Goal: Information Seeking & Learning: Understand process/instructions

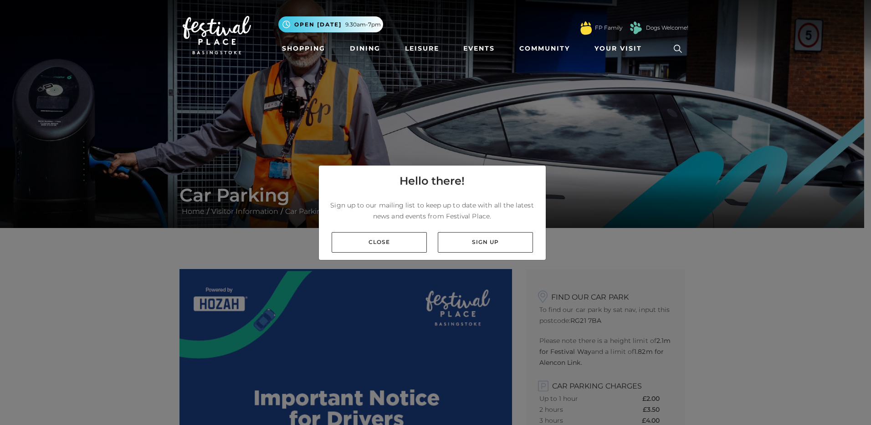
click at [360, 241] on link "Close" at bounding box center [379, 242] width 95 height 21
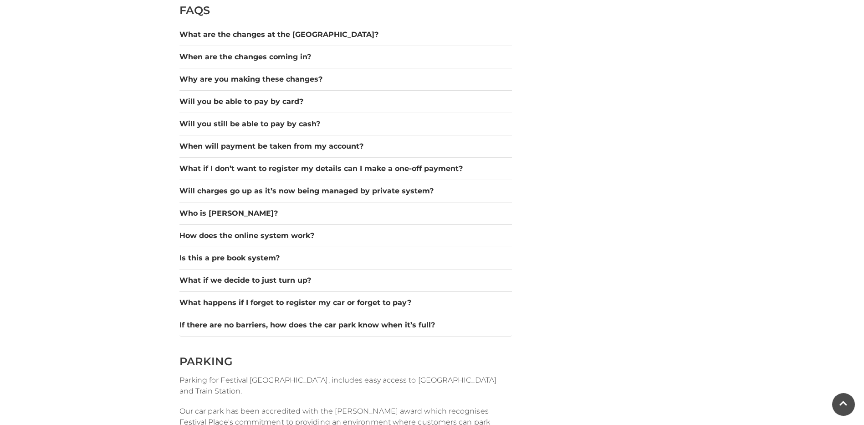
scroll to position [820, 0]
click at [347, 191] on button "Will charges go up as it’s now being managed by private system?" at bounding box center [346, 191] width 333 height 11
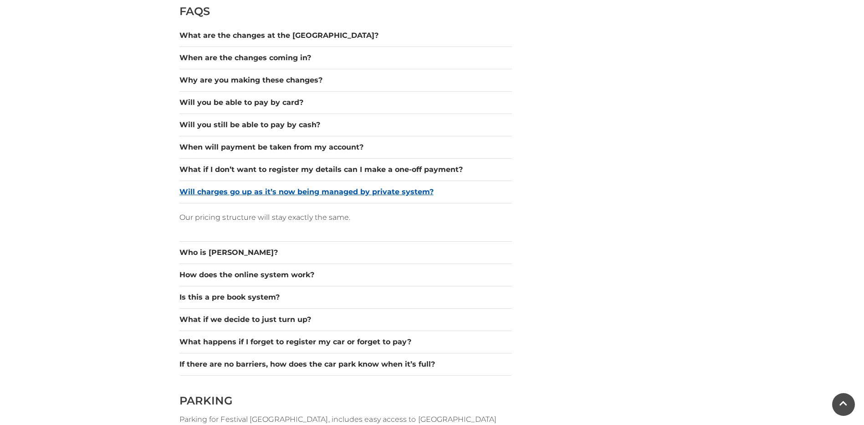
click at [347, 191] on button "Will charges go up as it’s now being managed by private system?" at bounding box center [346, 191] width 333 height 11
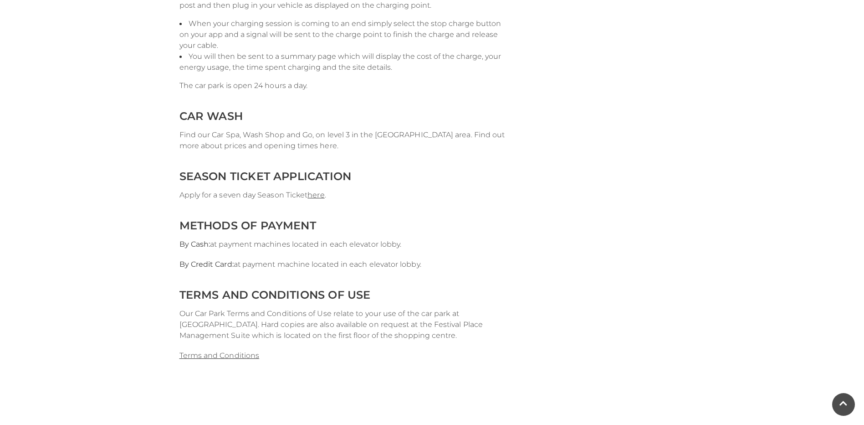
scroll to position [1823, 0]
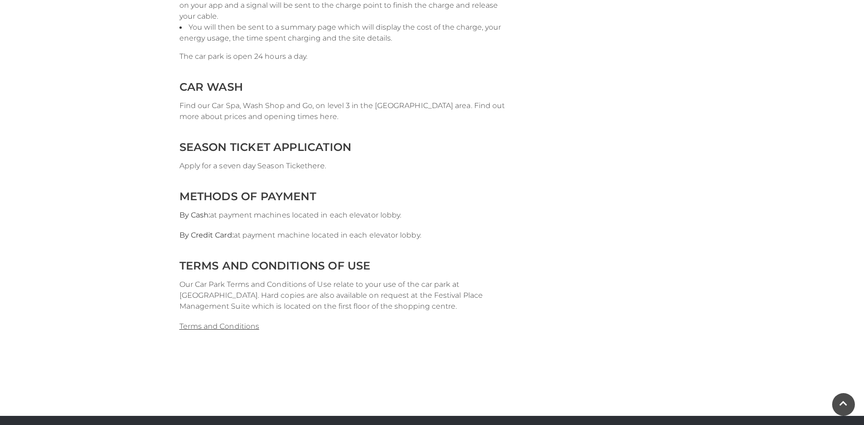
click at [317, 167] on link "here" at bounding box center [316, 165] width 17 height 9
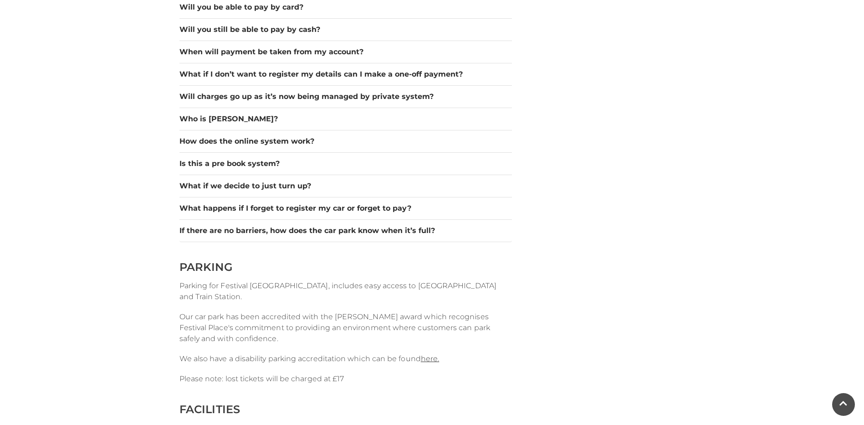
scroll to position [729, 0]
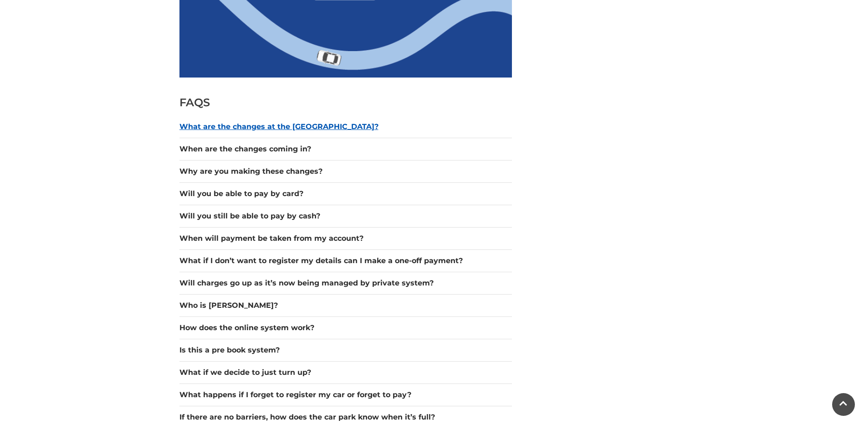
click at [313, 127] on button "What are the changes at the [GEOGRAPHIC_DATA]?" at bounding box center [346, 126] width 333 height 11
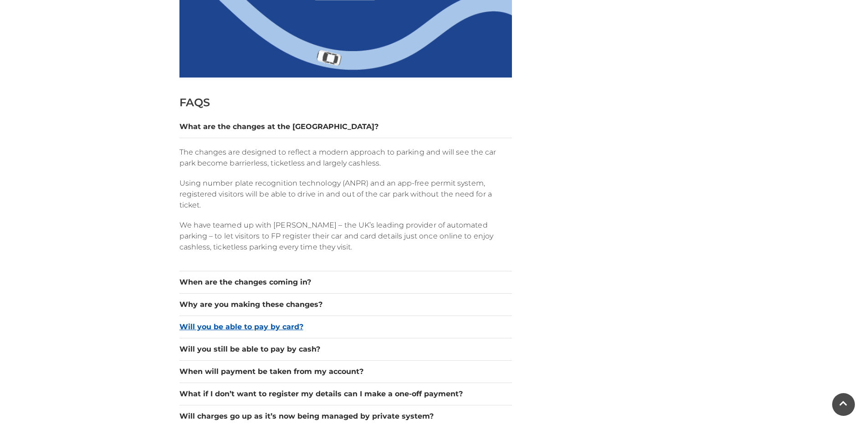
click at [299, 327] on button "Will you be able to pay by card?" at bounding box center [346, 326] width 333 height 11
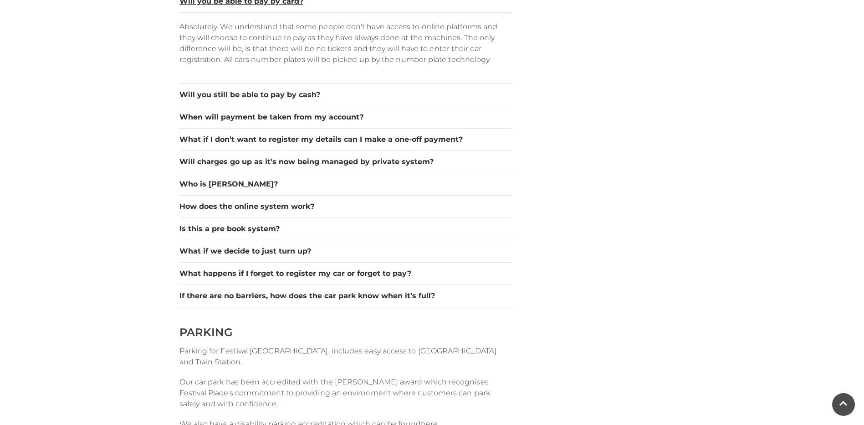
scroll to position [906, 0]
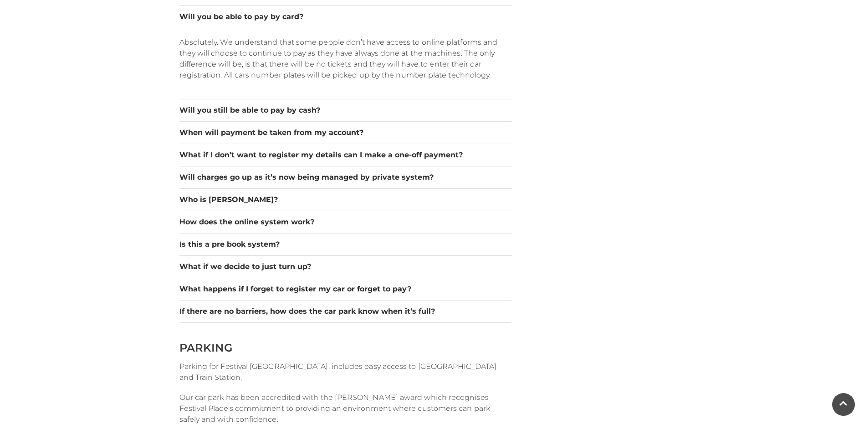
click at [566, 174] on div "Find our car park To find our car park by sat nav, input this postcode: RG21 7B…" at bounding box center [605, 362] width 173 height 1999
click at [407, 177] on button "Will charges go up as it’s now being managed by private system?" at bounding box center [346, 177] width 333 height 11
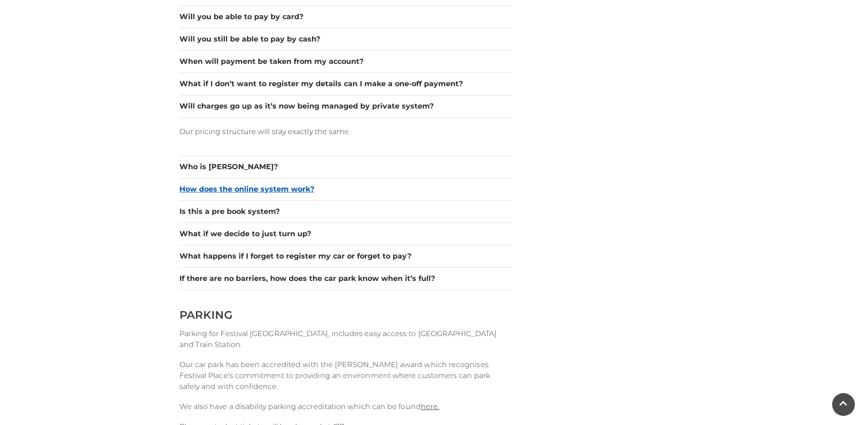
click at [297, 191] on button "How does the online system work?" at bounding box center [346, 189] width 333 height 11
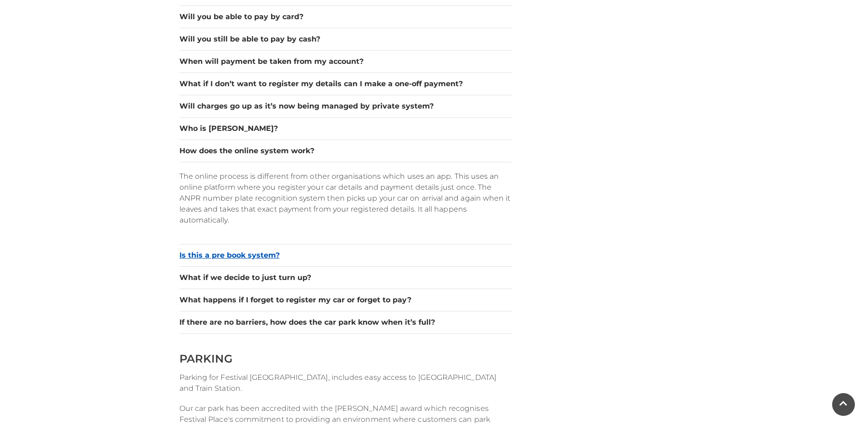
click at [247, 257] on button "Is this a pre book system?" at bounding box center [346, 255] width 333 height 11
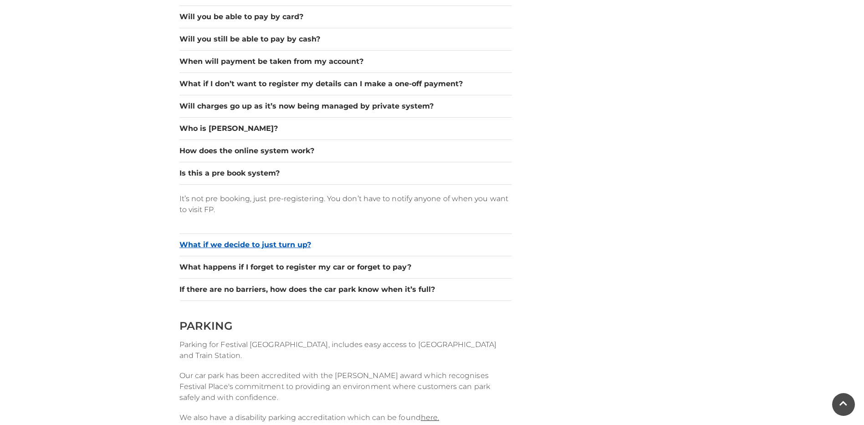
click at [287, 243] on button "What if we decide to just turn up?" at bounding box center [346, 244] width 333 height 11
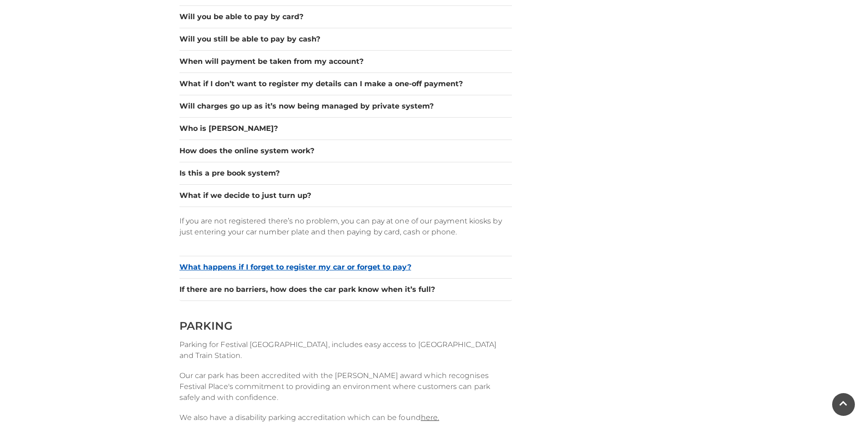
click at [286, 265] on button "What happens if I forget to register my car or forget to pay?" at bounding box center [346, 267] width 333 height 11
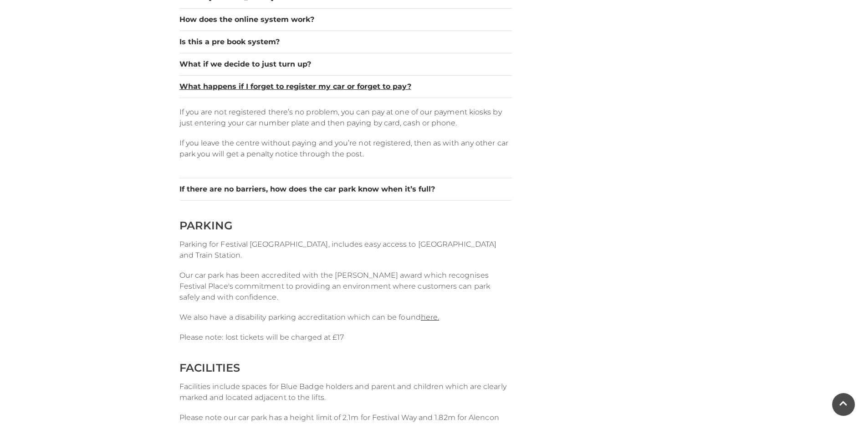
scroll to position [1043, 0]
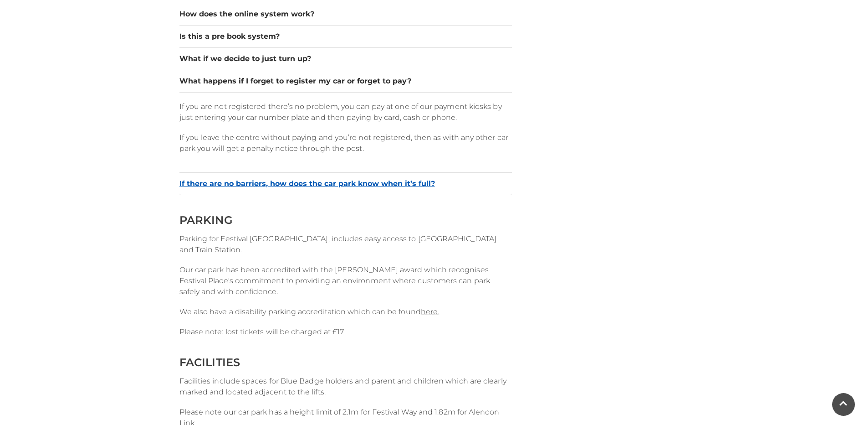
click at [312, 183] on button "If there are no barriers, how does the car park know when it’s full?" at bounding box center [346, 183] width 333 height 11
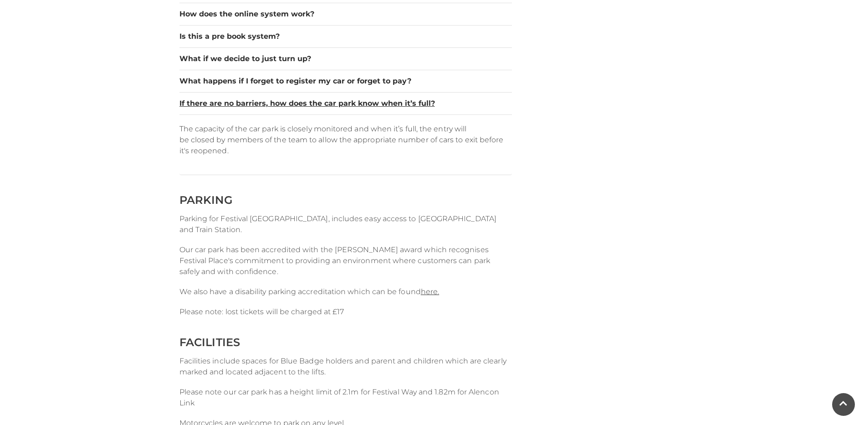
scroll to position [769, 0]
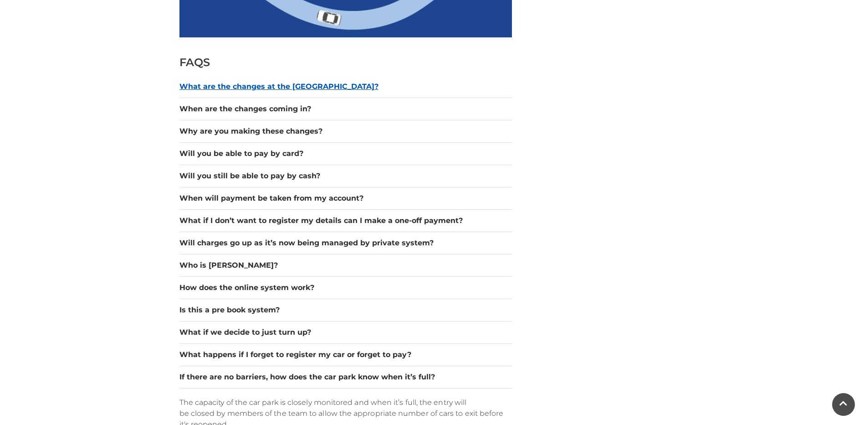
click at [319, 88] on button "What are the changes at the [GEOGRAPHIC_DATA]?" at bounding box center [346, 86] width 333 height 11
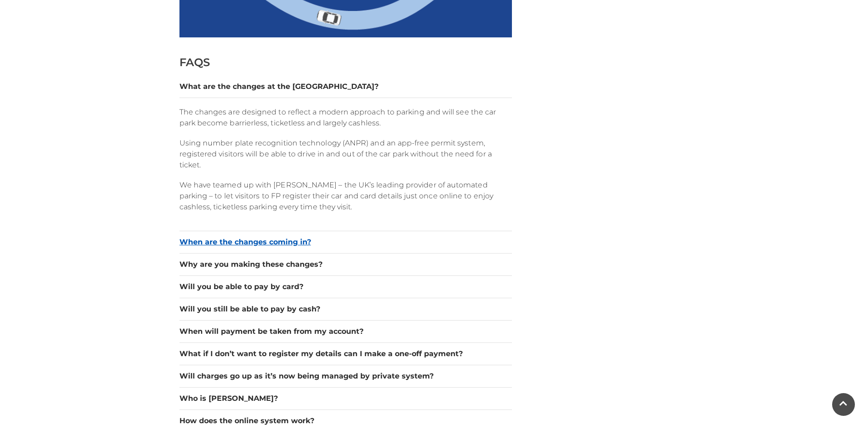
click at [298, 240] on button "When are the changes coming in?" at bounding box center [346, 241] width 333 height 11
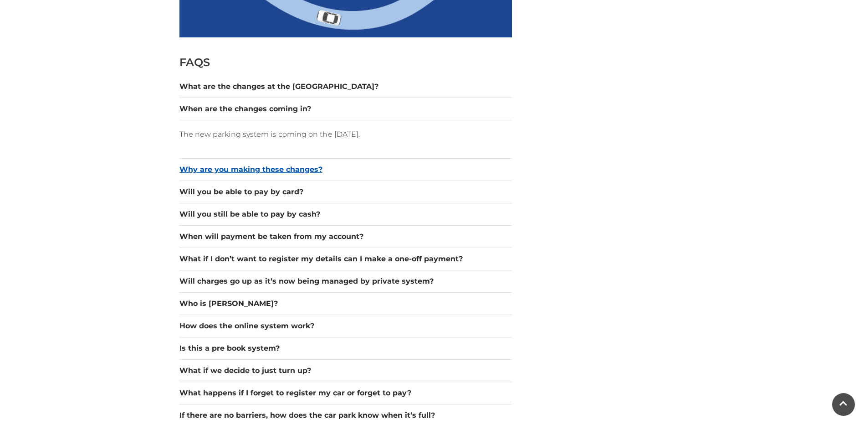
click at [291, 171] on button "Why are you making these changes?" at bounding box center [346, 169] width 333 height 11
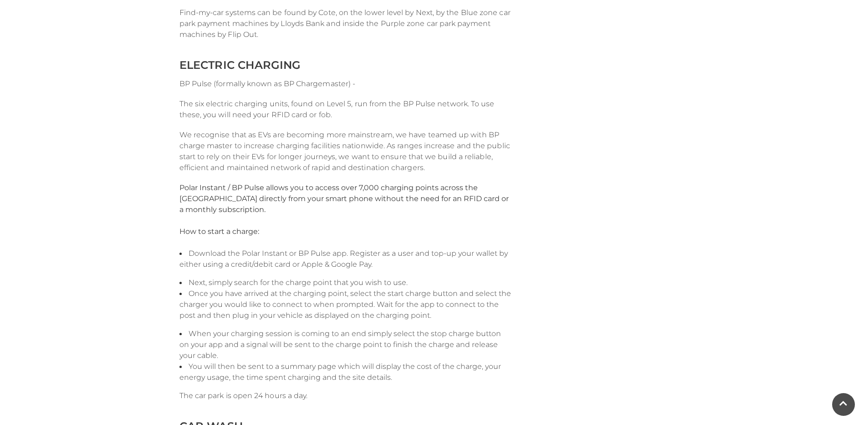
scroll to position [1817, 0]
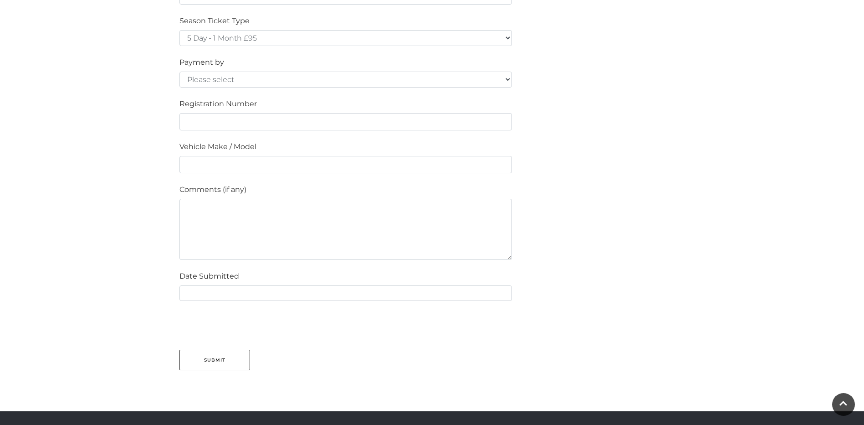
scroll to position [683, 0]
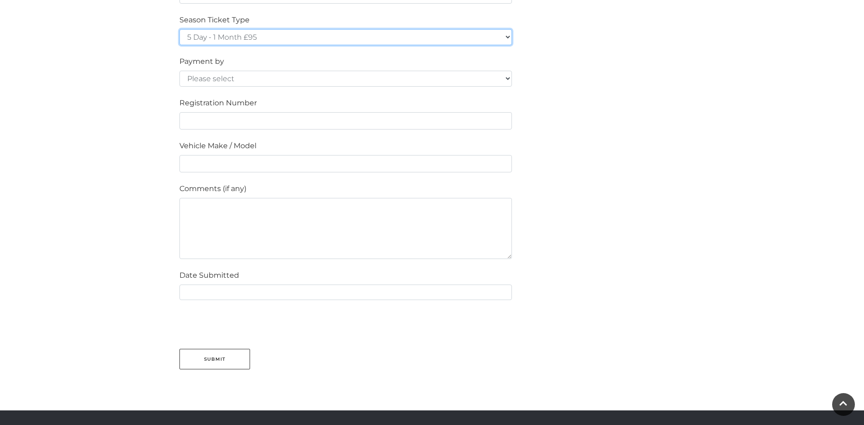
click at [509, 39] on select "5 Day - 1 Month £95 5 Day - 3 Months £270 (£90 a month standing order) 5 Day - …" at bounding box center [346, 37] width 333 height 16
